Goal: Transaction & Acquisition: Download file/media

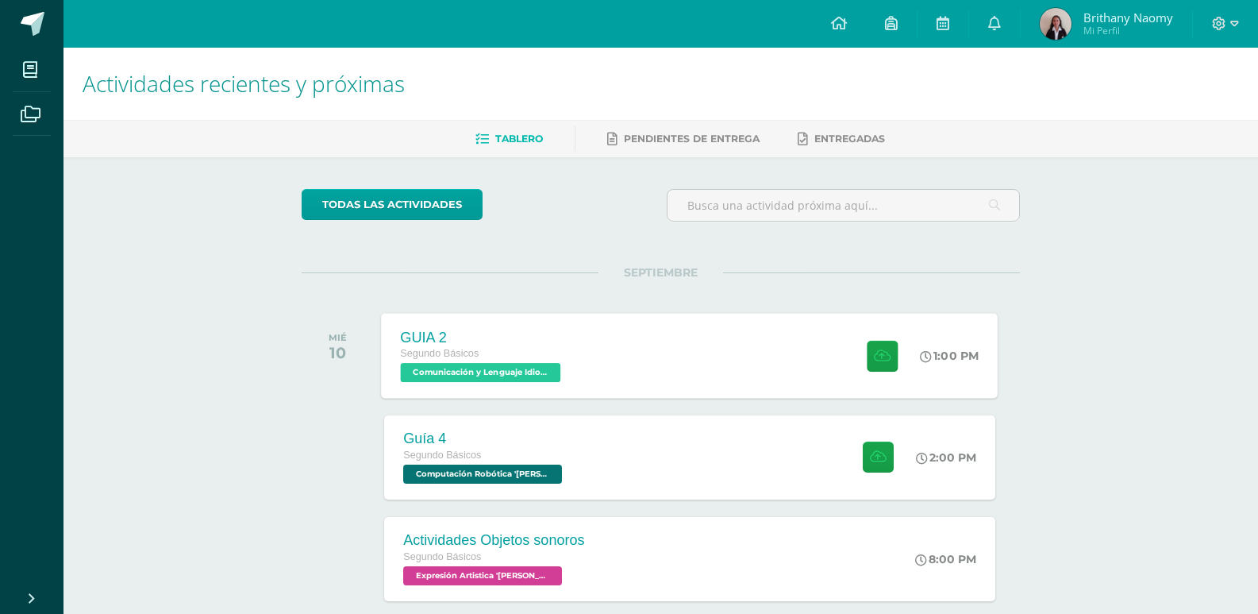
click at [752, 353] on div "GUIA 2 Segundo Básicos Comunicación y Lenguaje Idioma Extranjero '[PERSON_NAME]…" at bounding box center [690, 355] width 617 height 85
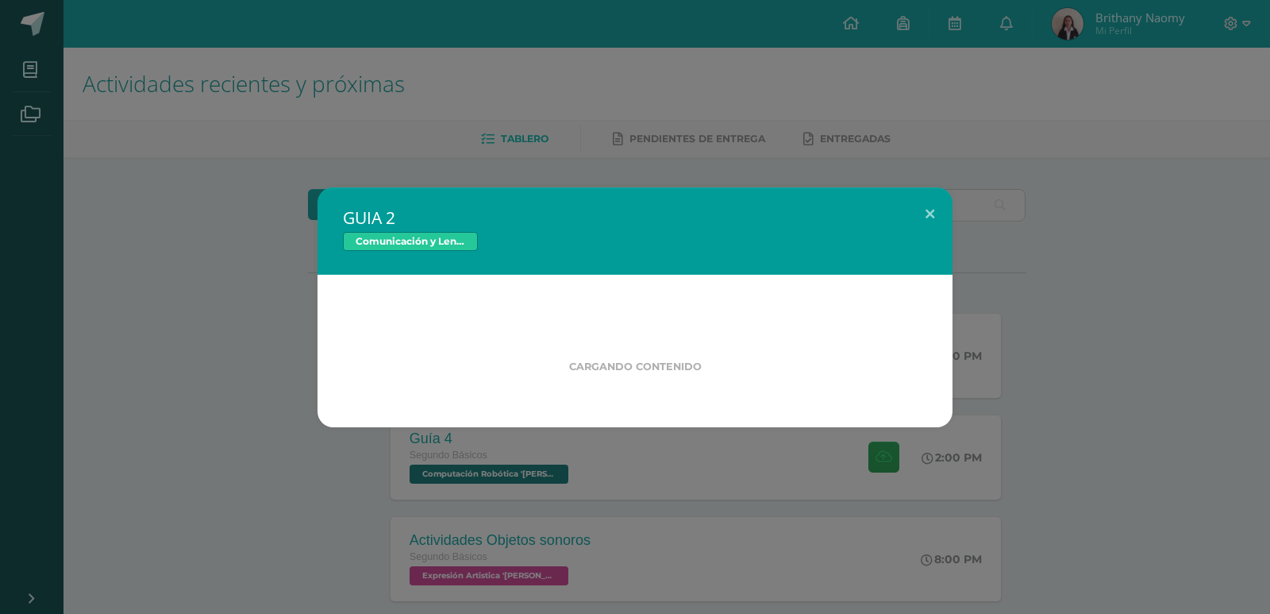
click at [170, 407] on div "GUIA 2 Comunicación y Lenguaje Idioma Extranjero Cargando contenido" at bounding box center [635, 307] width 1258 height 240
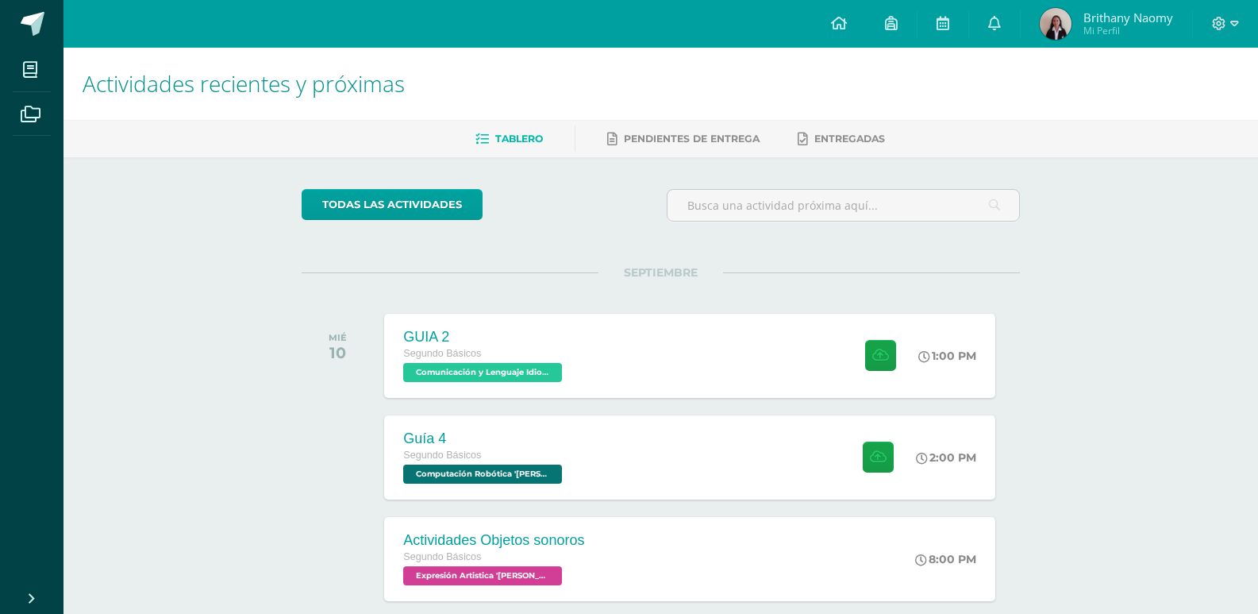
click at [611, 482] on div "Guía 4 Segundo Básicos Computación Robótica '[PERSON_NAME]' 2:00 PM Guía 4 Comp…" at bounding box center [689, 457] width 611 height 84
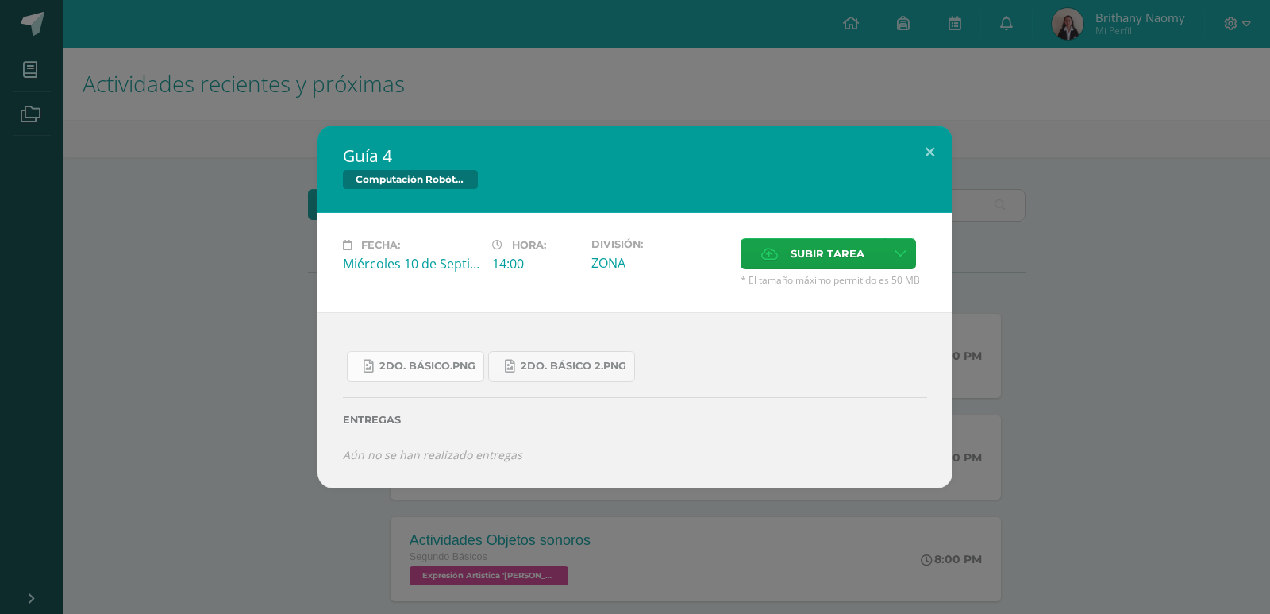
click at [437, 372] on span "2do. Básico.png" at bounding box center [428, 366] width 96 height 13
click at [609, 373] on link "2do. Básico 2.png" at bounding box center [561, 366] width 147 height 31
